Goal: Find contact information: Find contact information

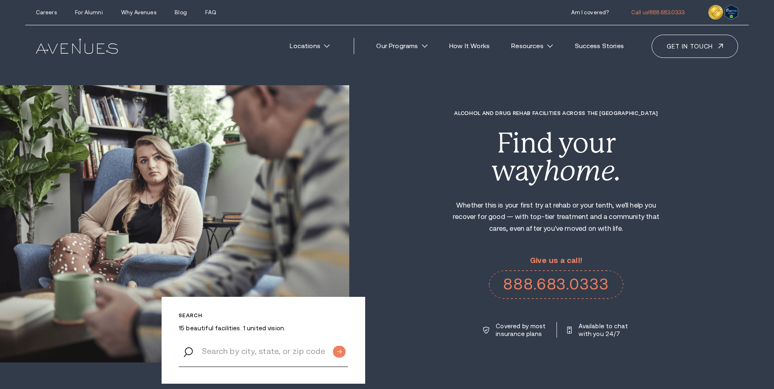
click at [311, 44] on link "Locations" at bounding box center [309, 46] width 57 height 18
click at [322, 45] on link "Locations" at bounding box center [309, 46] width 57 height 18
click at [72, 48] on img at bounding box center [77, 45] width 82 height 15
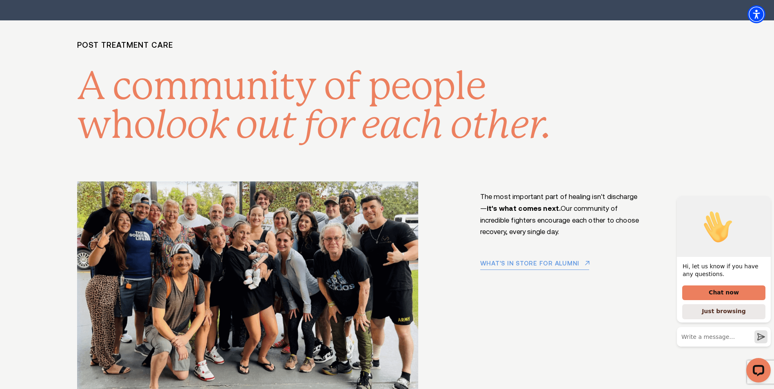
scroll to position [5913, 0]
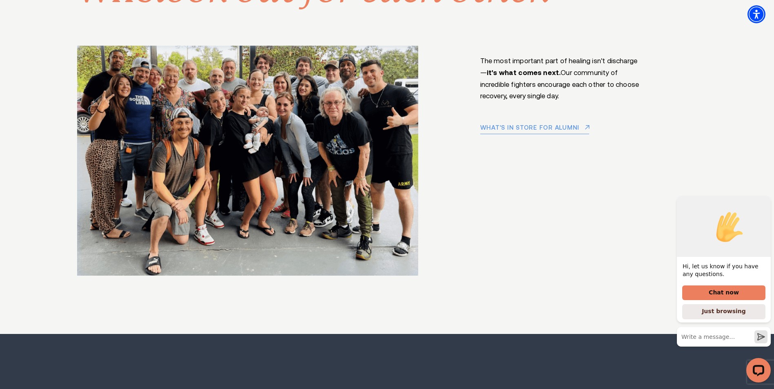
click at [763, 194] on icon "Hide greeting" at bounding box center [766, 189] width 10 height 10
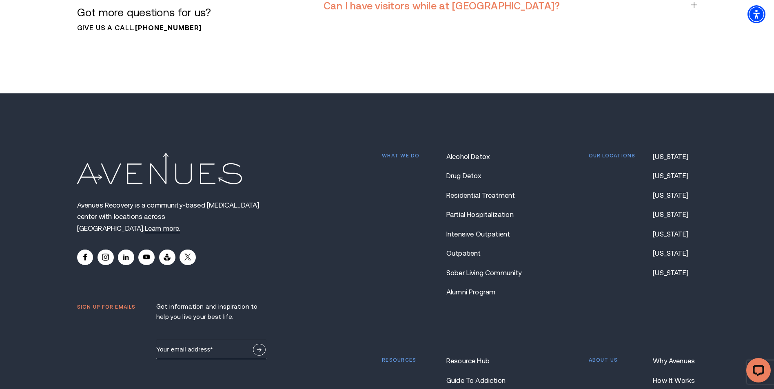
scroll to position [7104, 0]
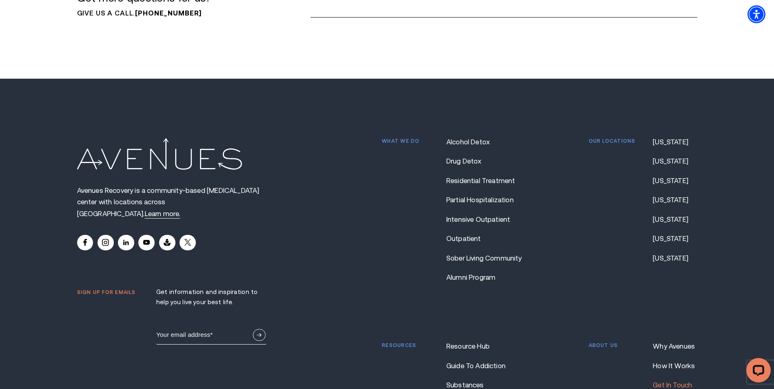
click at [679, 381] on link "Get In Touch" at bounding box center [674, 385] width 44 height 8
